Goal: Task Accomplishment & Management: Complete application form

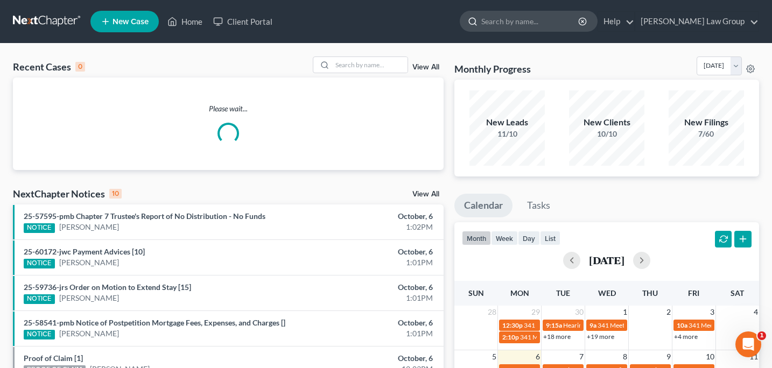
click at [528, 27] on input "search" at bounding box center [530, 21] width 99 height 20
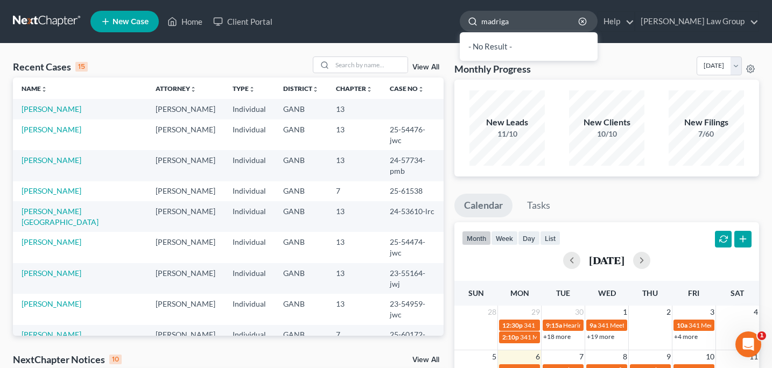
type input "madrigal"
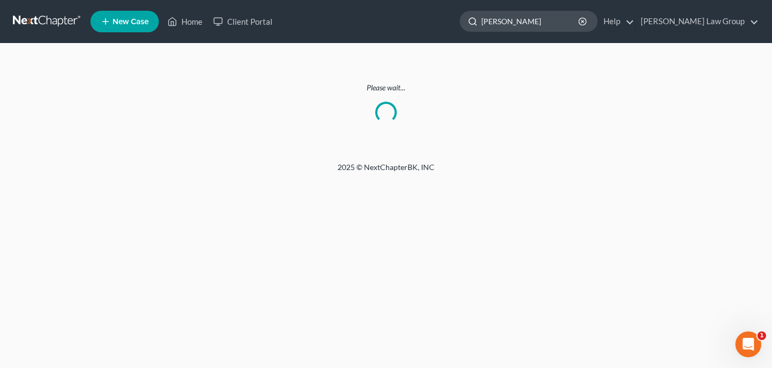
click at [568, 23] on input "madrigal" at bounding box center [530, 21] width 99 height 20
type input "m"
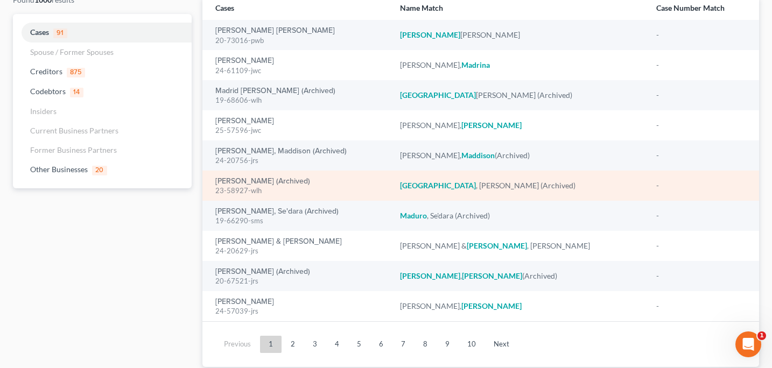
scroll to position [123, 0]
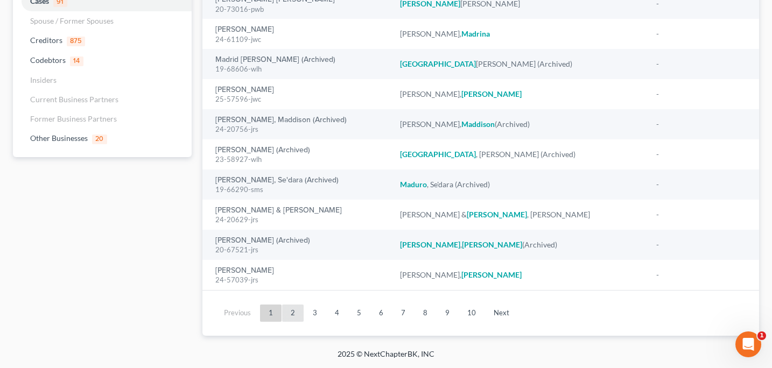
click at [291, 311] on link "2" at bounding box center [293, 313] width 22 height 17
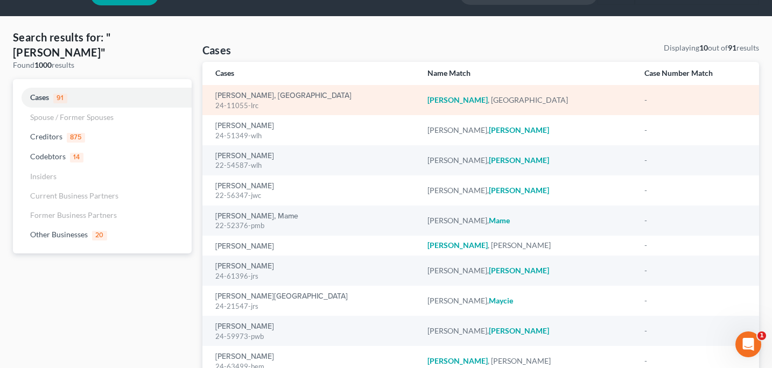
scroll to position [0, 0]
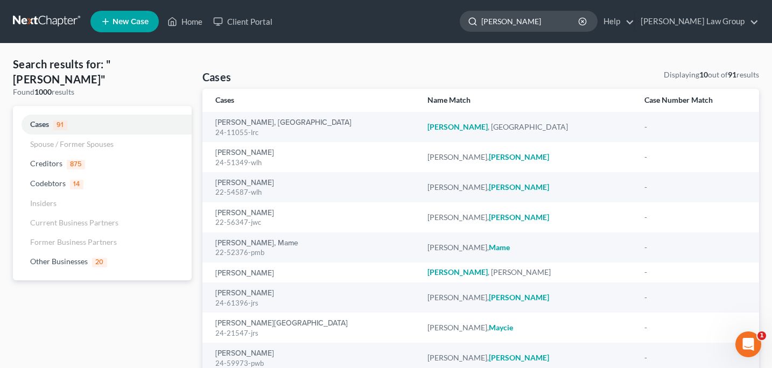
click at [576, 23] on input "Madrigal" at bounding box center [530, 21] width 99 height 20
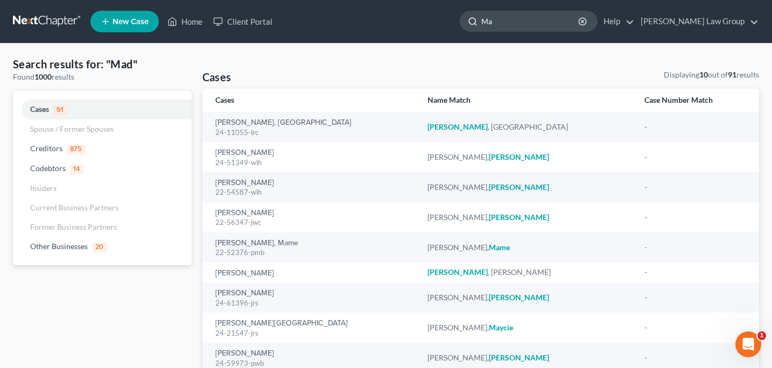
type input "M"
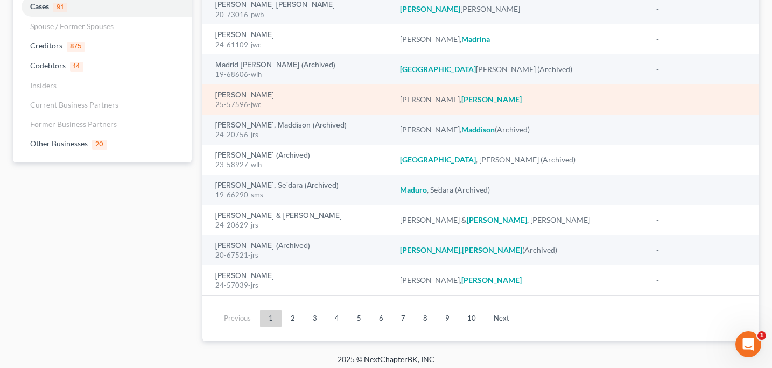
scroll to position [123, 0]
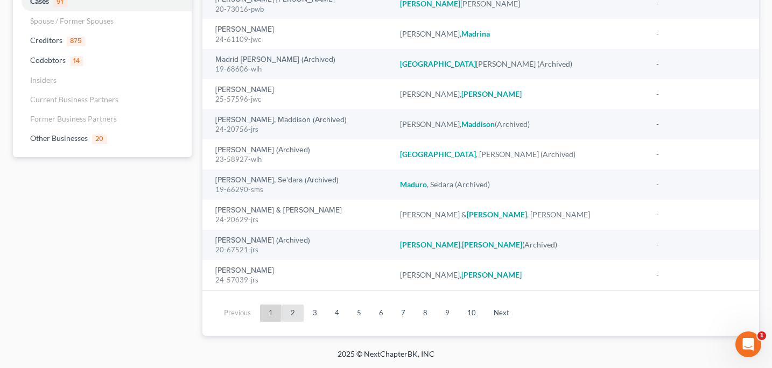
click at [290, 314] on link "2" at bounding box center [293, 313] width 22 height 17
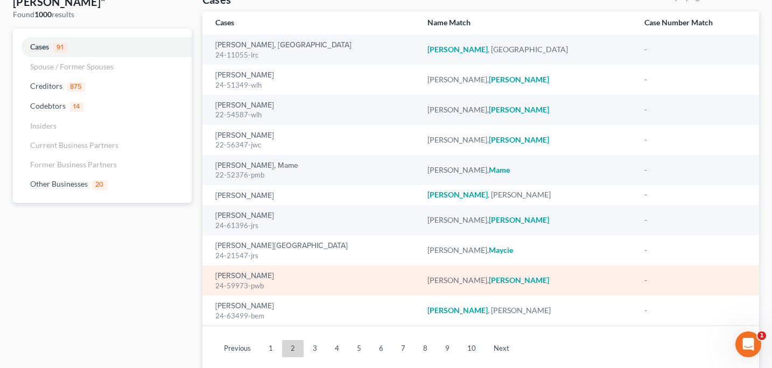
scroll to position [0, 0]
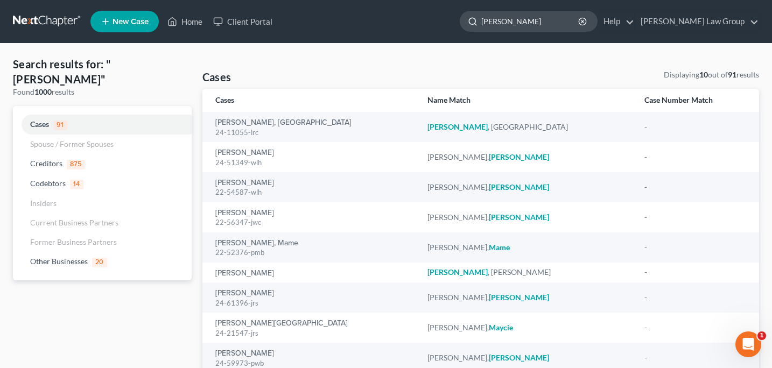
click at [574, 24] on input "Madrigal" at bounding box center [530, 21] width 99 height 20
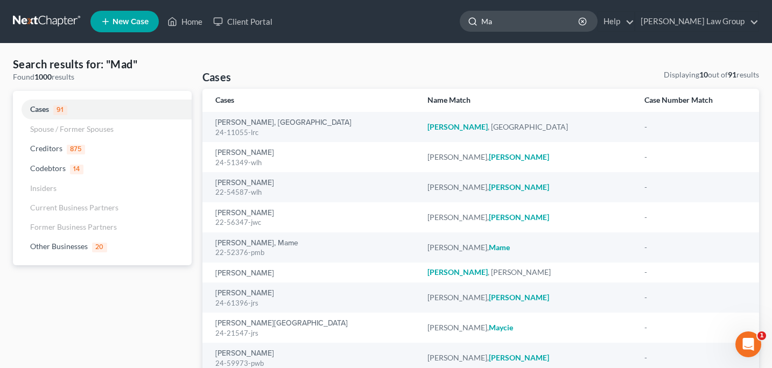
type input "M"
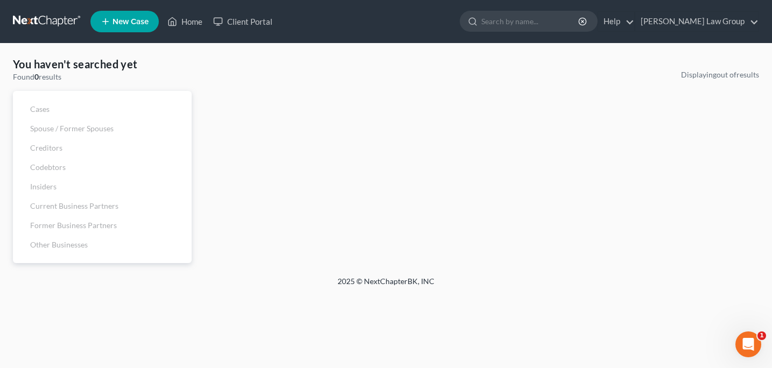
click at [258, 64] on div "You haven't searched yet Found 0 results Cases Spouse / Former Spouses Creditor…" at bounding box center [386, 160] width 757 height 207
click at [528, 22] on input "search" at bounding box center [530, 21] width 99 height 20
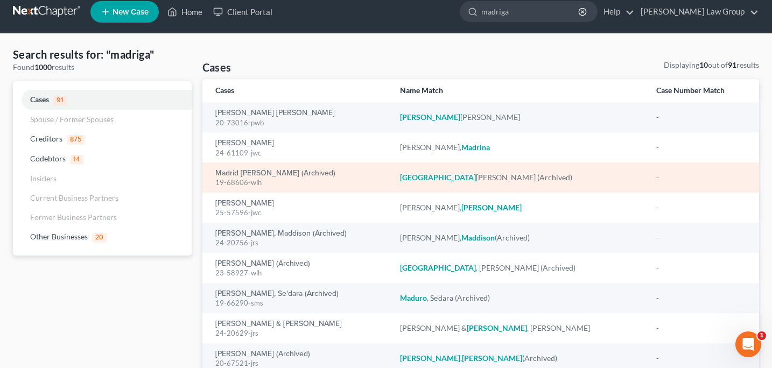
scroll to position [15, 0]
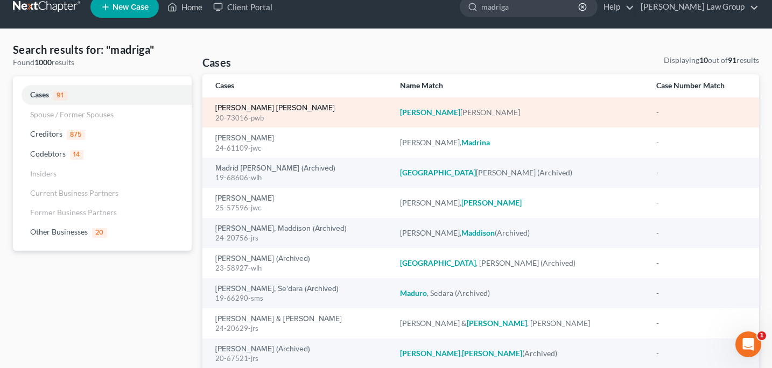
type input "madriga"
click at [237, 109] on link "[PERSON_NAME] [PERSON_NAME]" at bounding box center [275, 108] width 120 height 8
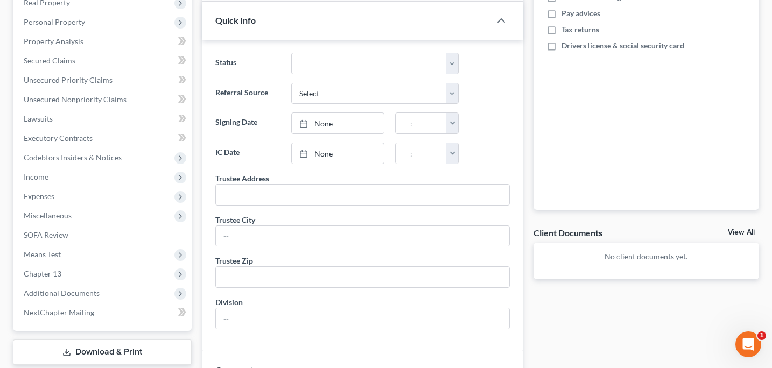
scroll to position [242, 0]
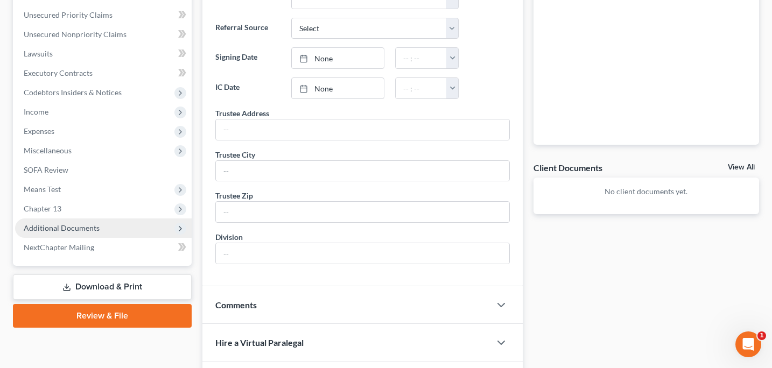
click at [67, 230] on span "Additional Documents" at bounding box center [62, 227] width 76 height 9
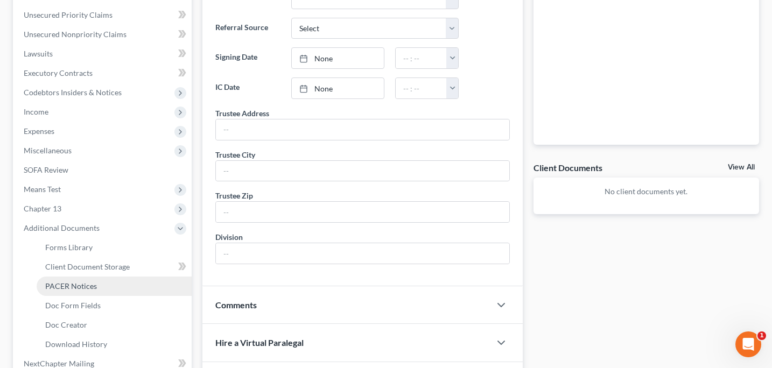
click at [74, 284] on span "PACER Notices" at bounding box center [71, 286] width 52 height 9
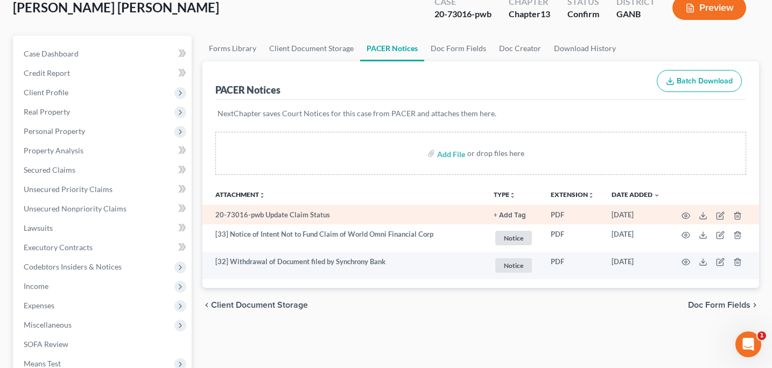
scroll to position [76, 0]
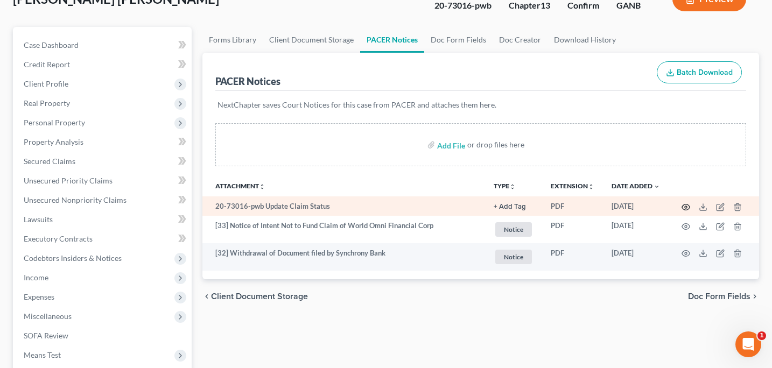
click at [684, 208] on icon "button" at bounding box center [686, 207] width 9 height 9
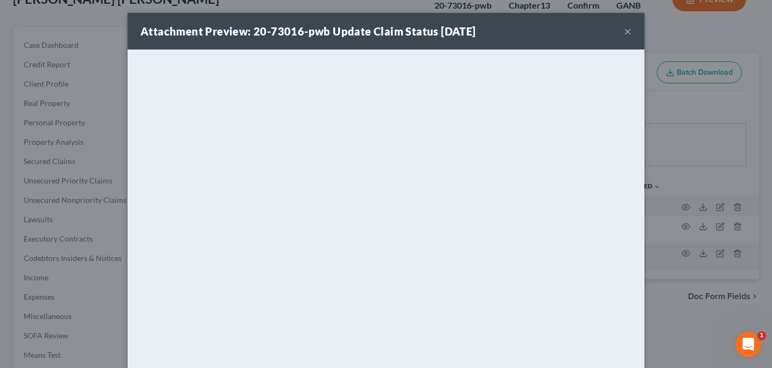
click at [630, 29] on button "×" at bounding box center [628, 31] width 8 height 13
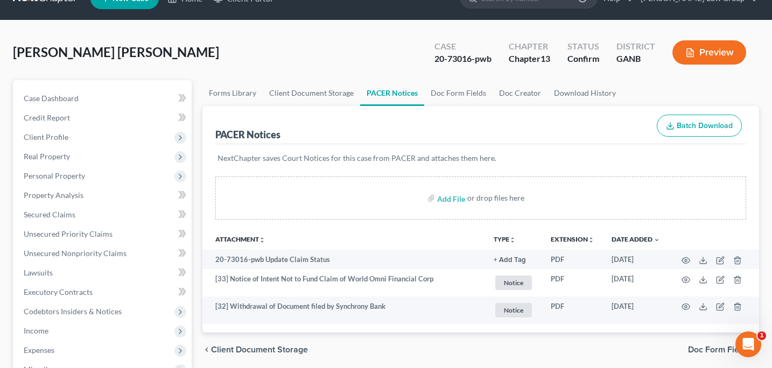
scroll to position [0, 0]
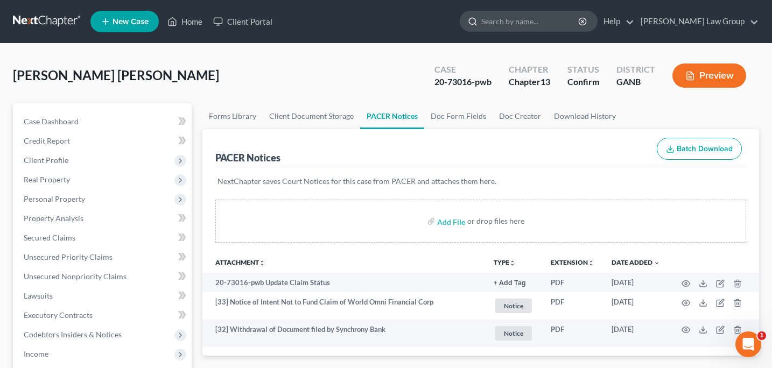
click at [537, 26] on input "search" at bounding box center [530, 21] width 99 height 20
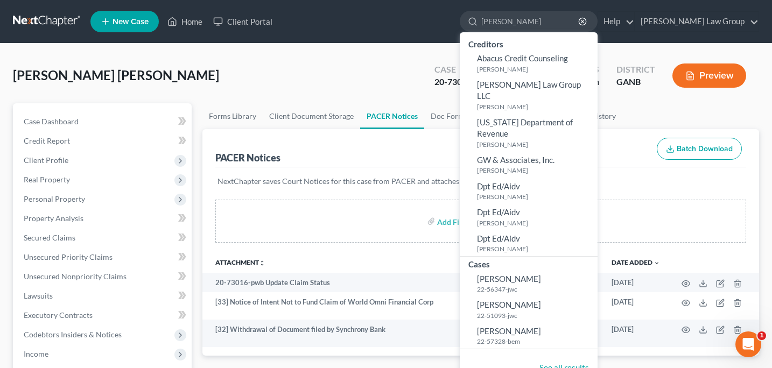
type input "Jorge madrigal"
click at [329, 76] on div "Madrigal Ulloa, Raquel Upgraded Case 20-73016-pwb Chapter Chapter 13 Status Con…" at bounding box center [386, 80] width 746 height 47
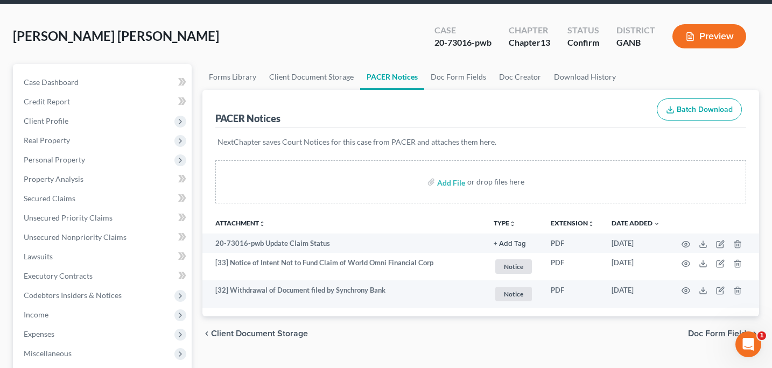
scroll to position [38, 0]
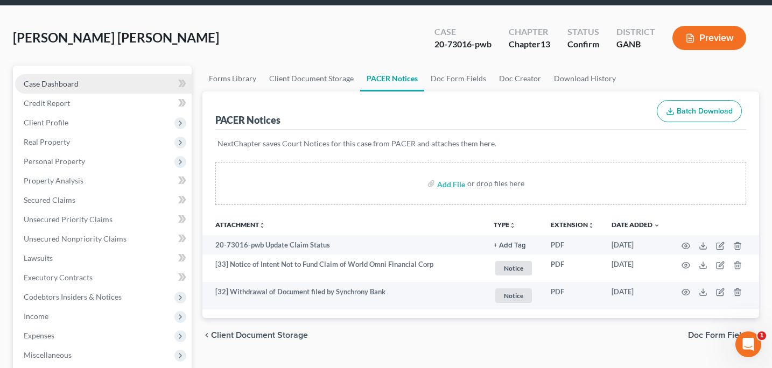
click at [51, 87] on span "Case Dashboard" at bounding box center [51, 83] width 55 height 9
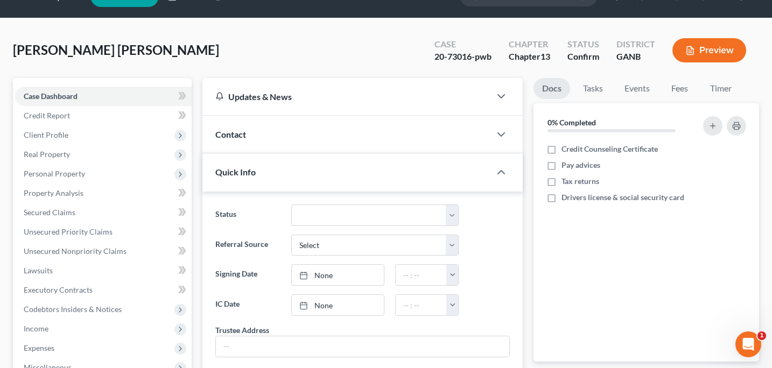
scroll to position [29, 0]
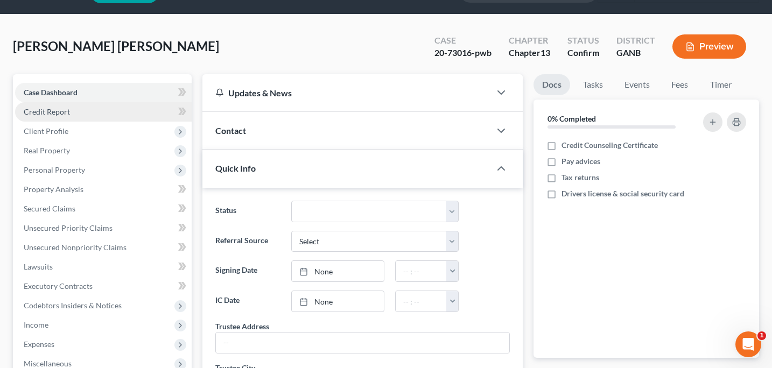
click at [53, 113] on span "Credit Report" at bounding box center [47, 111] width 46 height 9
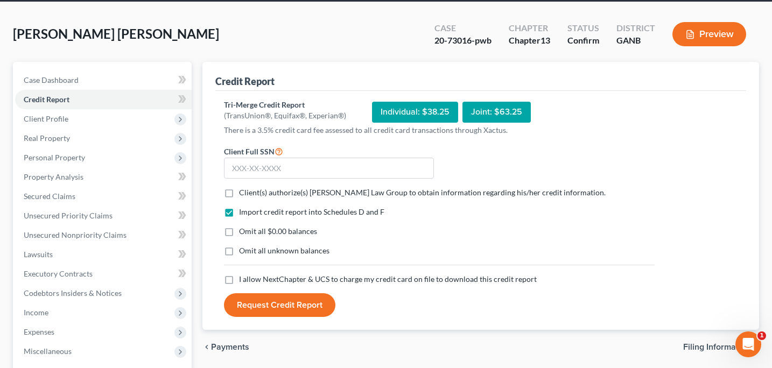
scroll to position [50, 0]
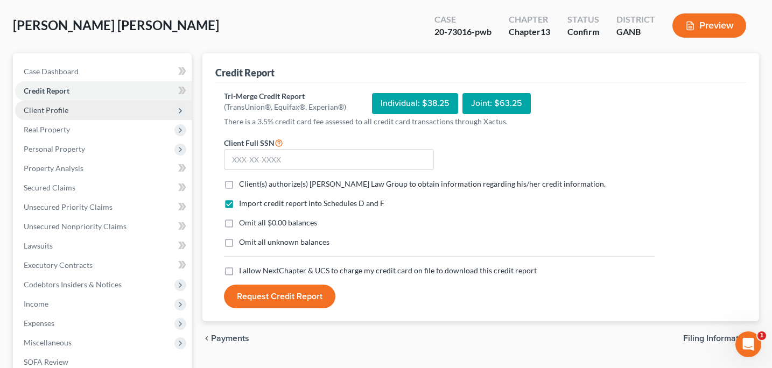
click at [48, 111] on span "Client Profile" at bounding box center [46, 110] width 45 height 9
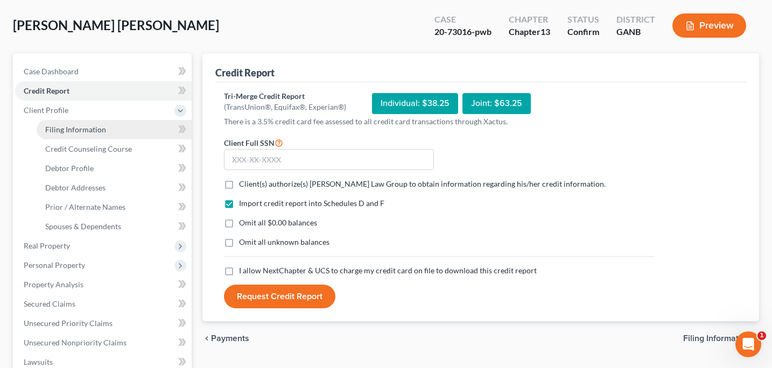
click at [69, 132] on span "Filing Information" at bounding box center [75, 129] width 61 height 9
select select "1"
select select "0"
select select "3"
select select "19"
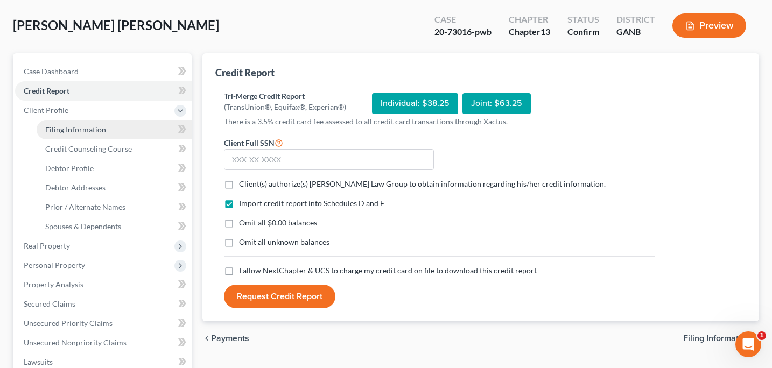
select select "10"
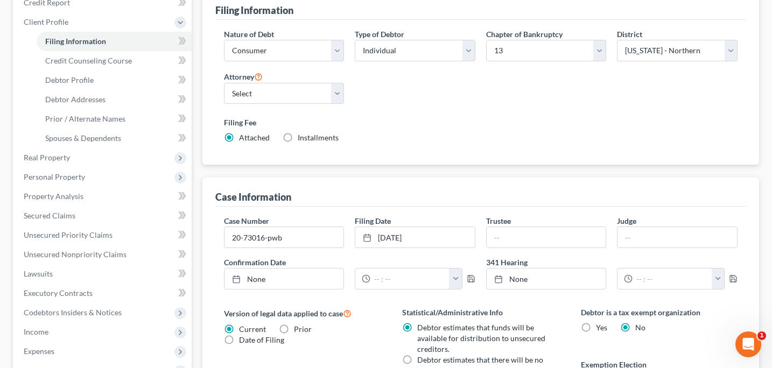
scroll to position [135, 0]
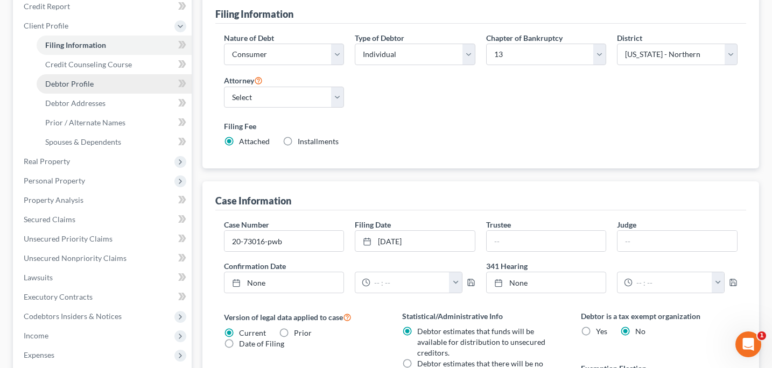
click at [76, 85] on span "Debtor Profile" at bounding box center [69, 83] width 48 height 9
select select "0"
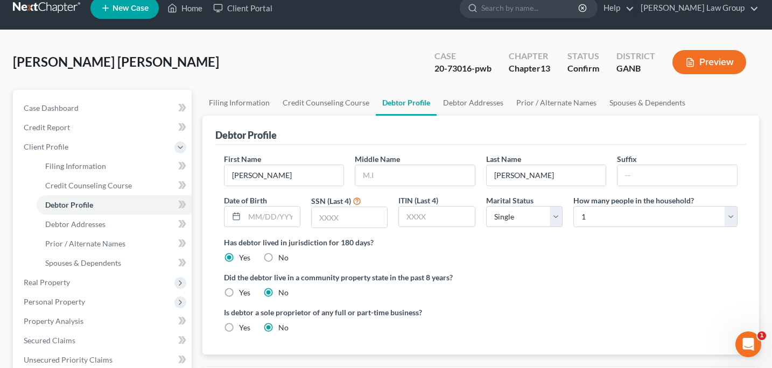
scroll to position [15, 0]
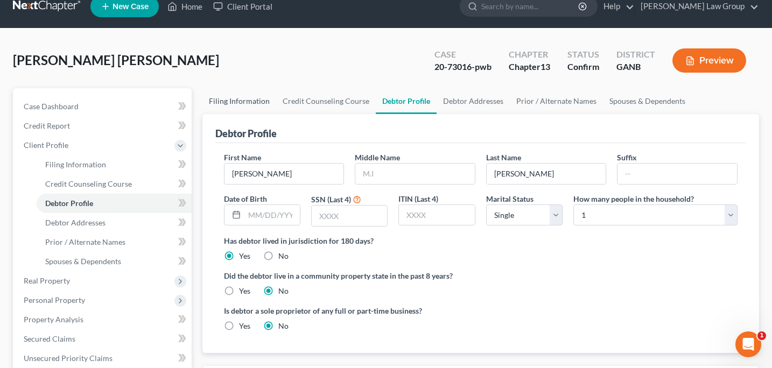
click at [231, 101] on link "Filing Information" at bounding box center [239, 101] width 74 height 26
select select "1"
select select "0"
select select "3"
select select "19"
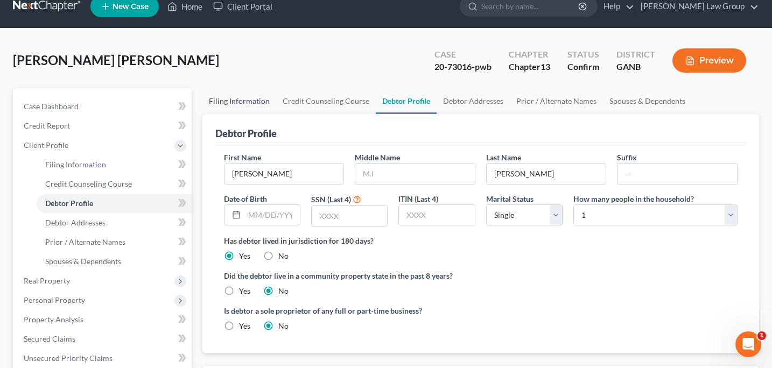
select select "0"
select select "10"
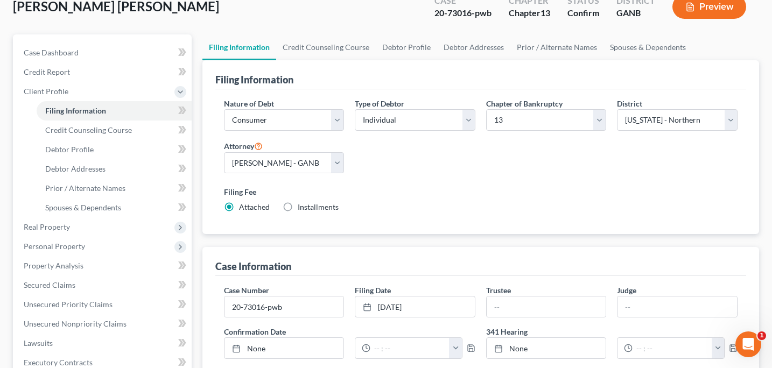
scroll to position [73, 0]
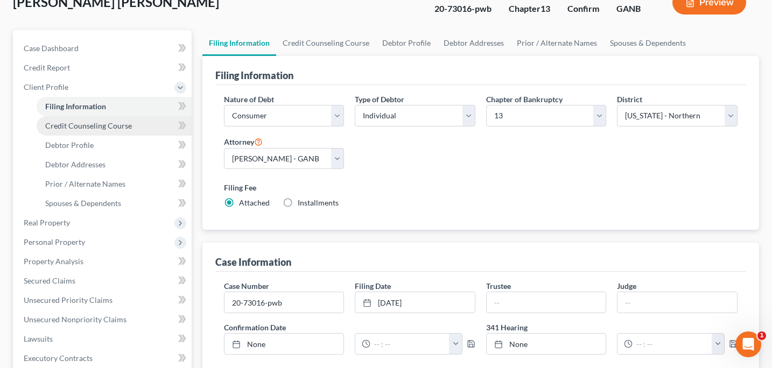
click at [82, 129] on span "Credit Counseling Course" at bounding box center [88, 125] width 87 height 9
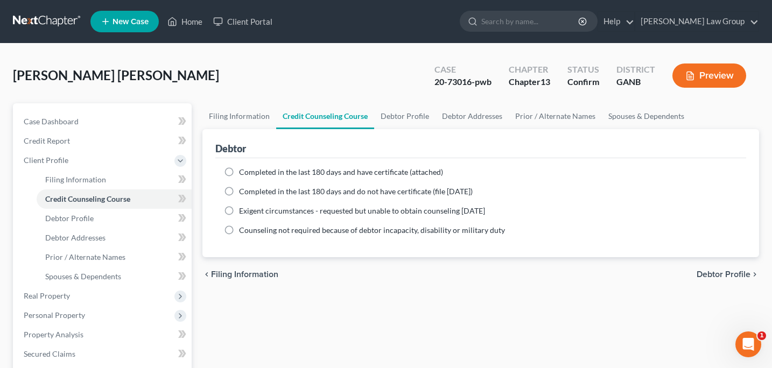
click at [214, 92] on div "Madrigal Ulloa, Raquel Upgraded Case 20-73016-pwb Chapter Chapter 13 Status Con…" at bounding box center [386, 80] width 746 height 47
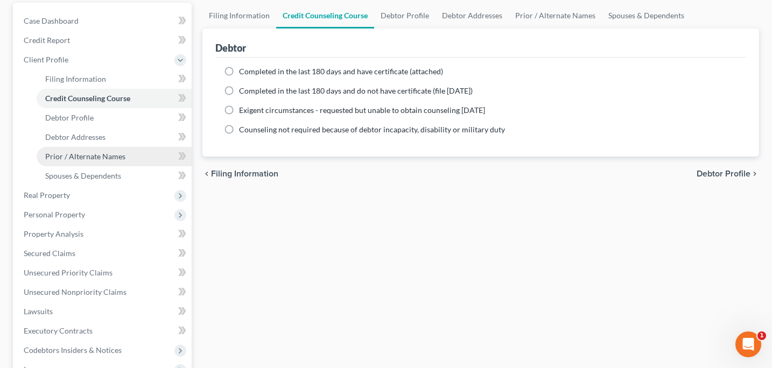
scroll to position [119, 0]
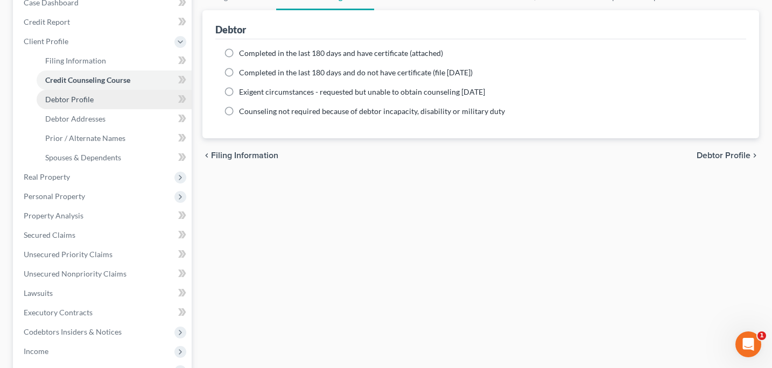
click at [83, 98] on span "Debtor Profile" at bounding box center [69, 99] width 48 height 9
select select "0"
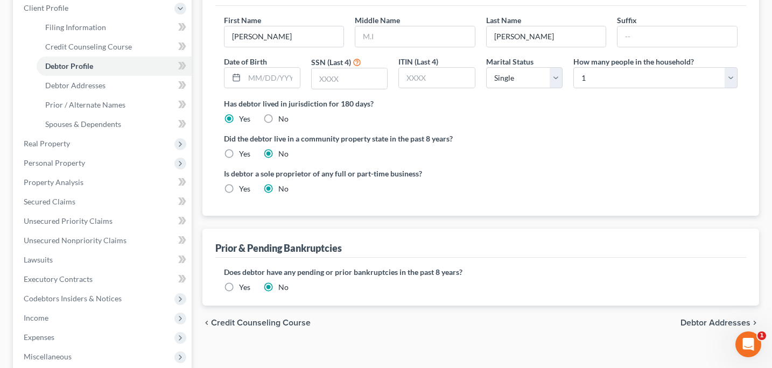
scroll to position [170, 0]
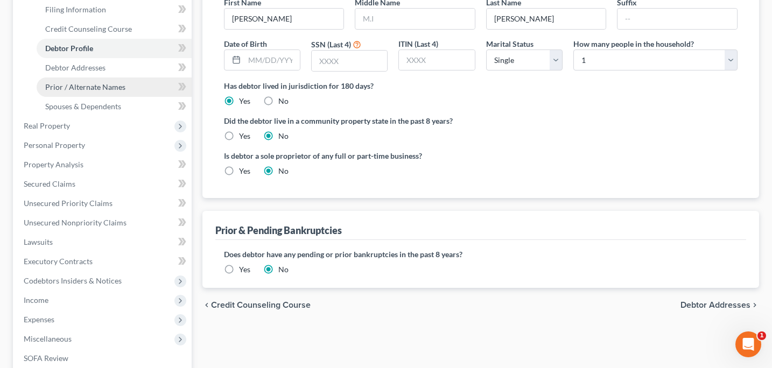
click at [94, 93] on link "Prior / Alternate Names" at bounding box center [114, 87] width 155 height 19
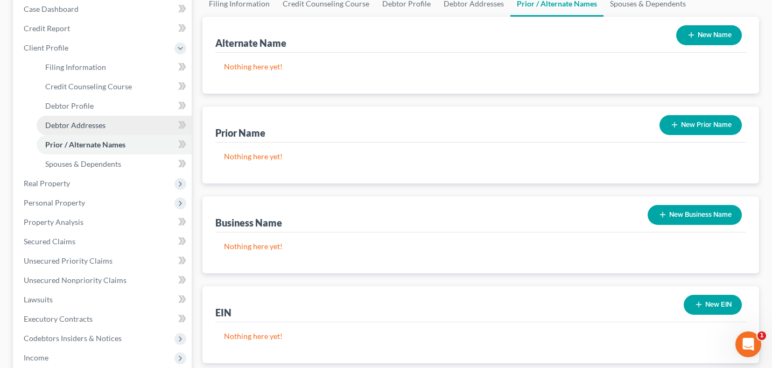
click at [89, 129] on span "Debtor Addresses" at bounding box center [75, 125] width 60 height 9
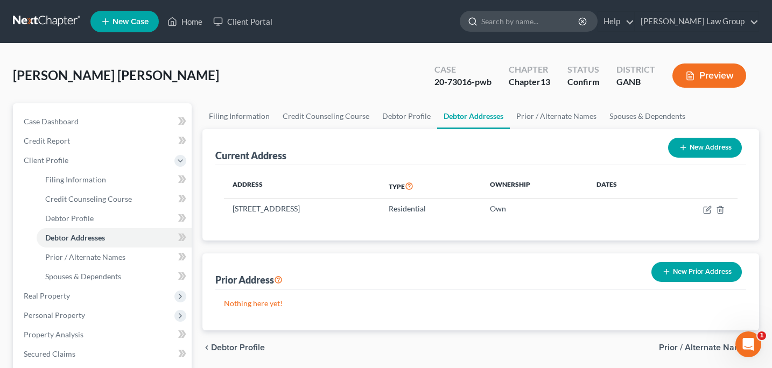
click at [527, 27] on input "search" at bounding box center [530, 21] width 99 height 20
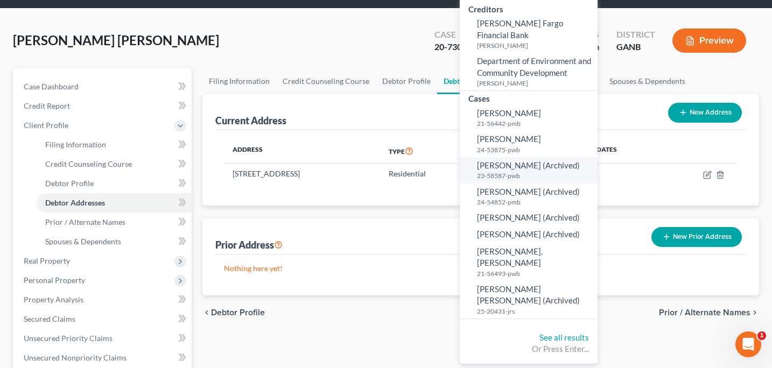
scroll to position [37, 0]
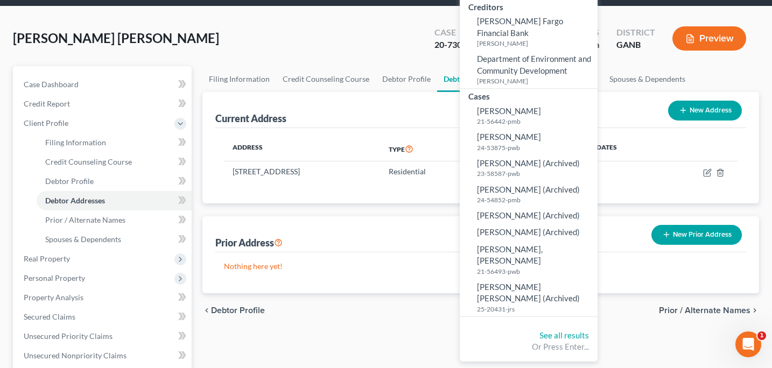
click at [379, 52] on div "Madrigal Ulloa, Raquel Upgraded Case 20-73016-pwb Chapter Chapter 13 Status Con…" at bounding box center [386, 42] width 746 height 47
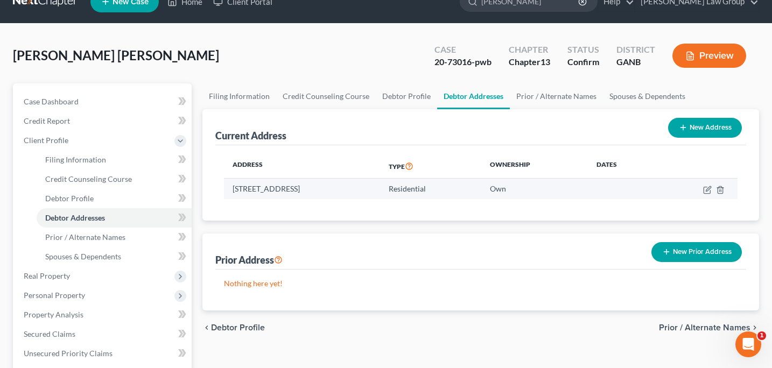
scroll to position [0, 0]
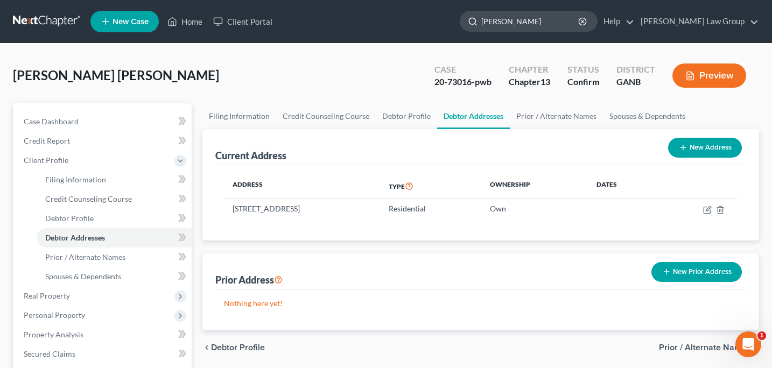
click at [555, 30] on input "Jorge" at bounding box center [530, 21] width 99 height 20
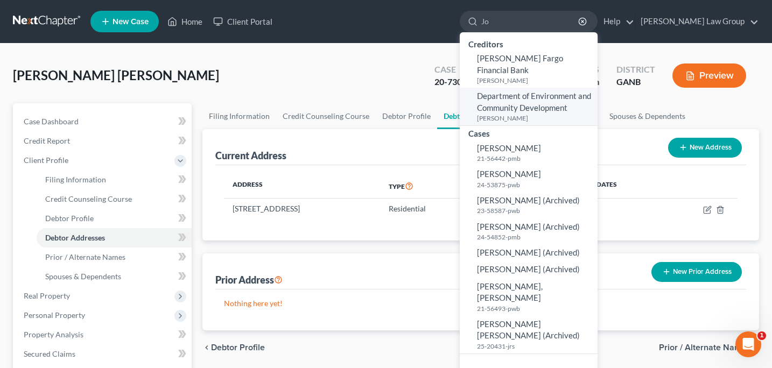
type input "J"
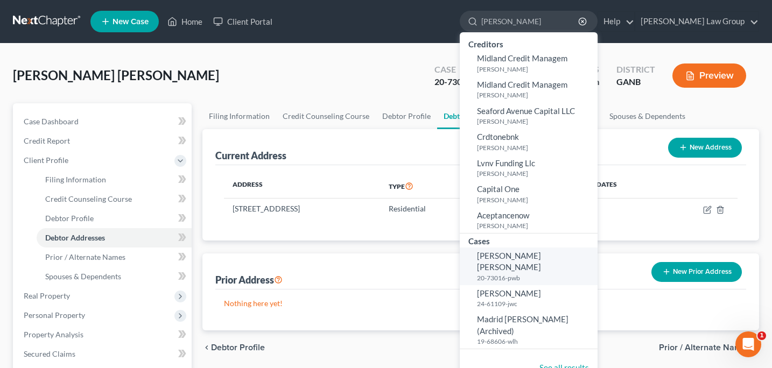
type input "madrigal"
click at [541, 257] on span "[PERSON_NAME] [PERSON_NAME]" at bounding box center [509, 261] width 64 height 21
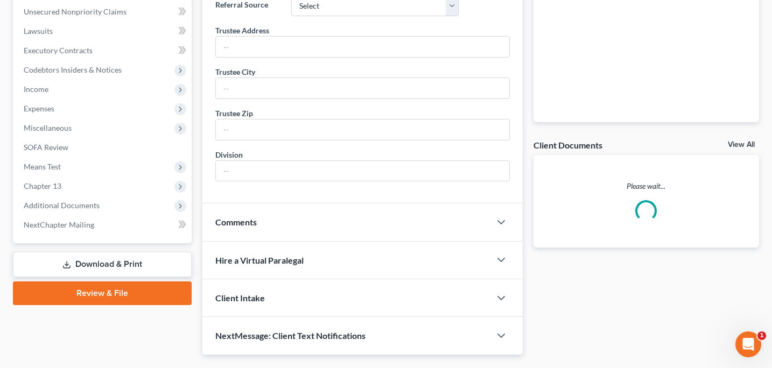
scroll to position [265, 0]
click at [69, 204] on span "Additional Documents" at bounding box center [62, 204] width 76 height 9
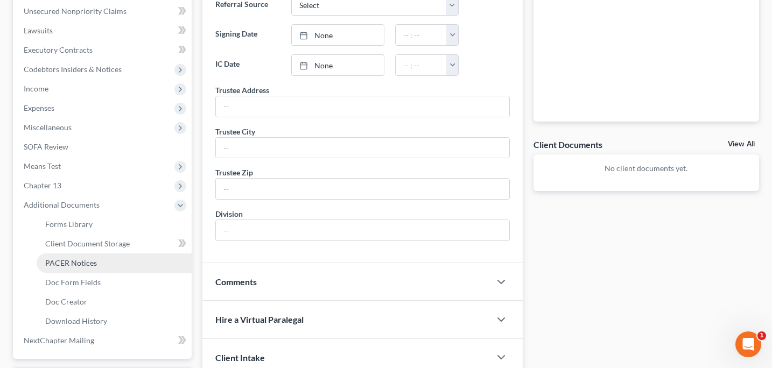
click at [87, 265] on span "PACER Notices" at bounding box center [71, 262] width 52 height 9
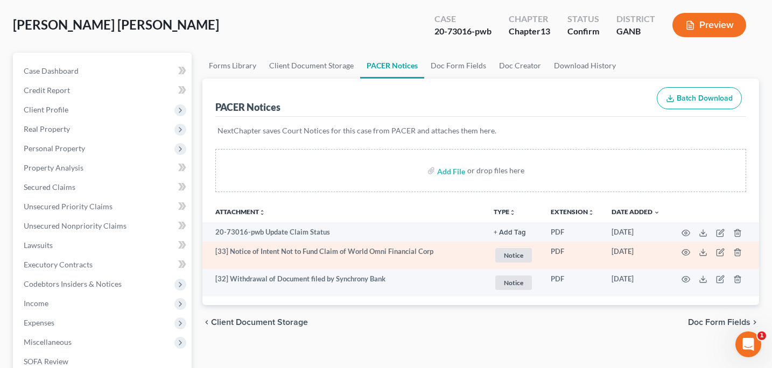
scroll to position [57, 0]
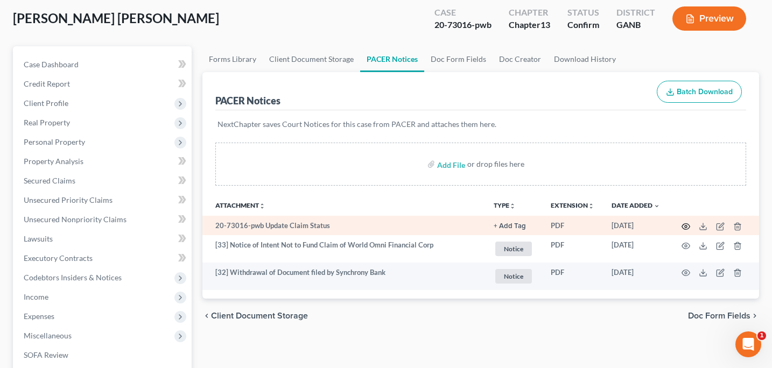
click at [684, 227] on icon "button" at bounding box center [686, 226] width 9 height 9
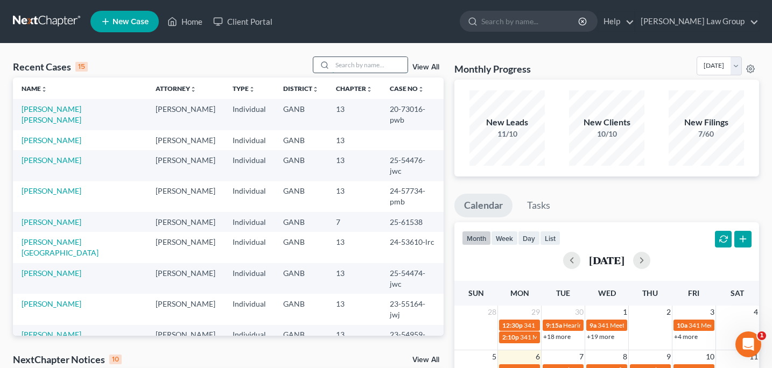
click at [344, 64] on input "search" at bounding box center [369, 65] width 75 height 16
click at [73, 106] on link "[PERSON_NAME] [PERSON_NAME]" at bounding box center [52, 114] width 60 height 20
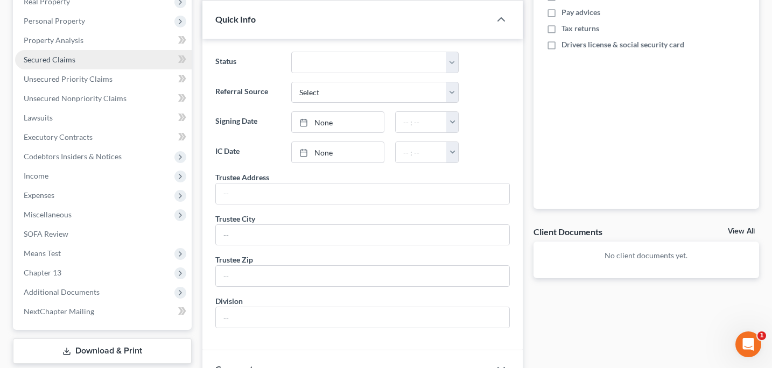
scroll to position [194, 0]
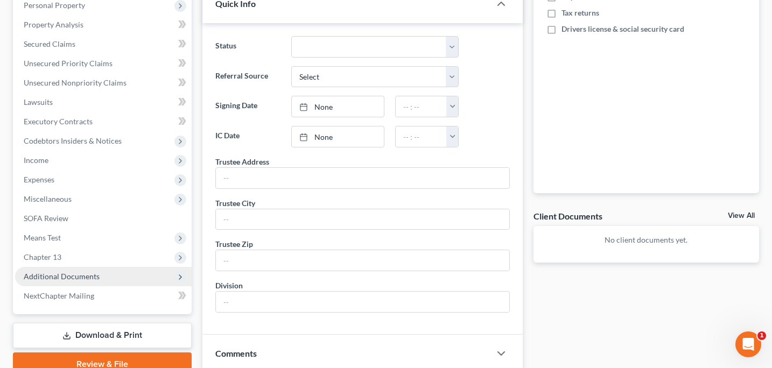
click at [65, 274] on span "Additional Documents" at bounding box center [62, 276] width 76 height 9
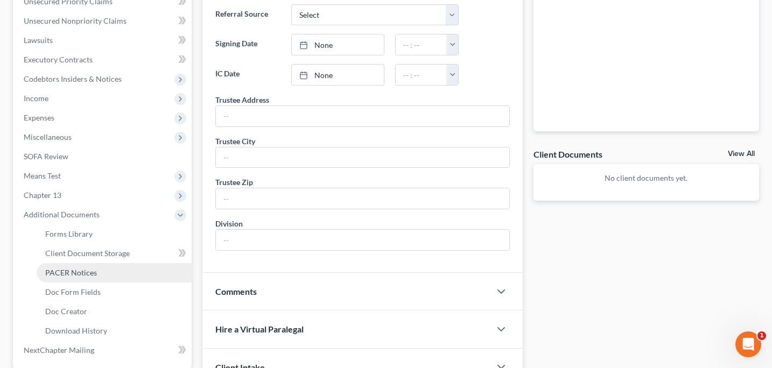
click at [66, 275] on span "PACER Notices" at bounding box center [71, 272] width 52 height 9
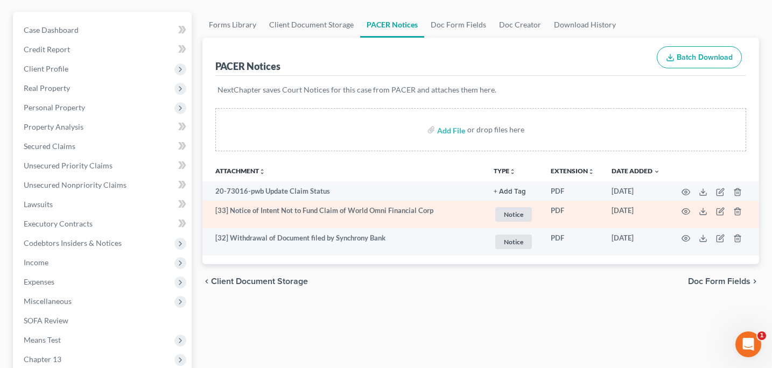
scroll to position [107, 0]
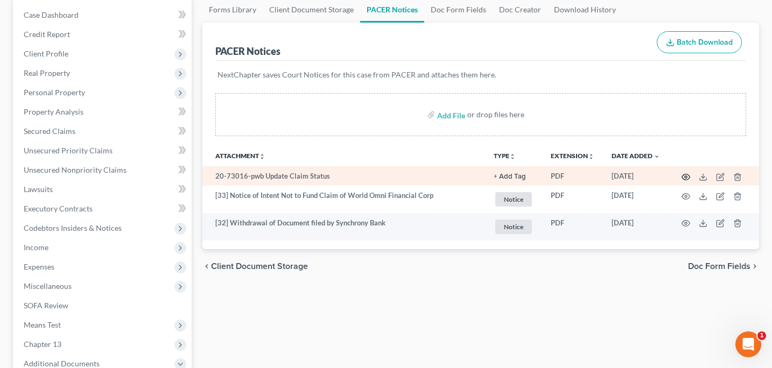
click at [687, 176] on circle "button" at bounding box center [686, 177] width 2 height 2
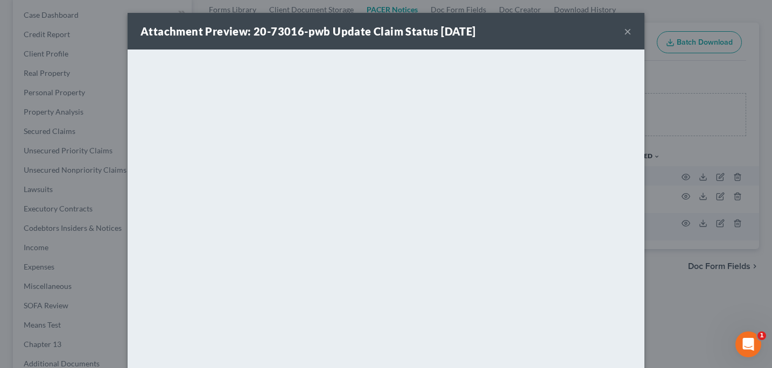
click at [632, 38] on div "Attachment Preview: 20-73016-pwb Update Claim Status [DATE] ×" at bounding box center [386, 31] width 517 height 37
click at [628, 31] on button "×" at bounding box center [628, 31] width 8 height 13
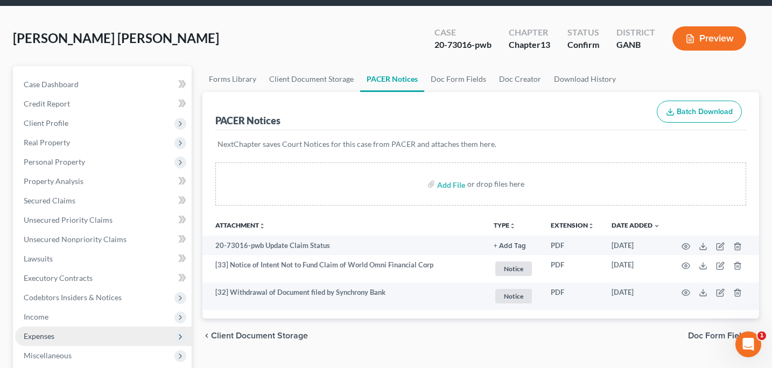
scroll to position [0, 0]
